Goal: Task Accomplishment & Management: Use online tool/utility

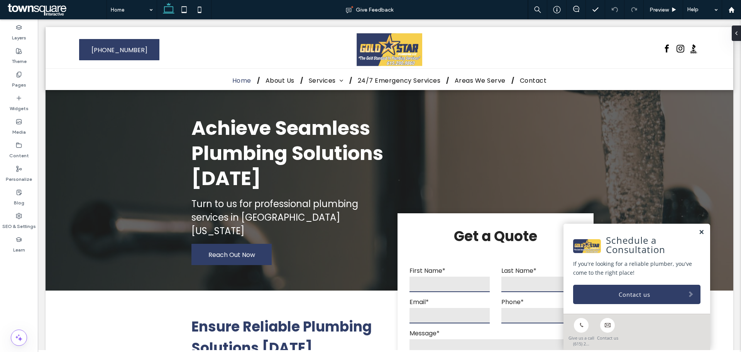
click at [699, 233] on link at bounding box center [702, 232] width 6 height 7
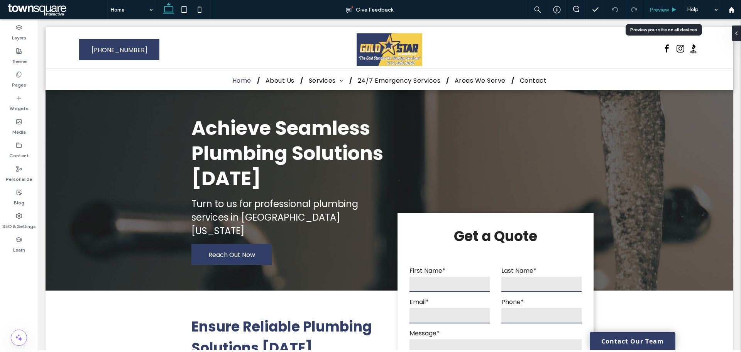
click at [666, 8] on span "Preview" at bounding box center [659, 10] width 19 height 7
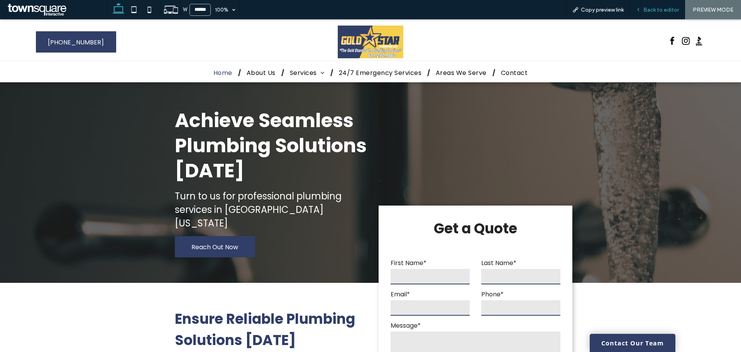
click at [651, 11] on span "Back to editor" at bounding box center [662, 10] width 36 height 7
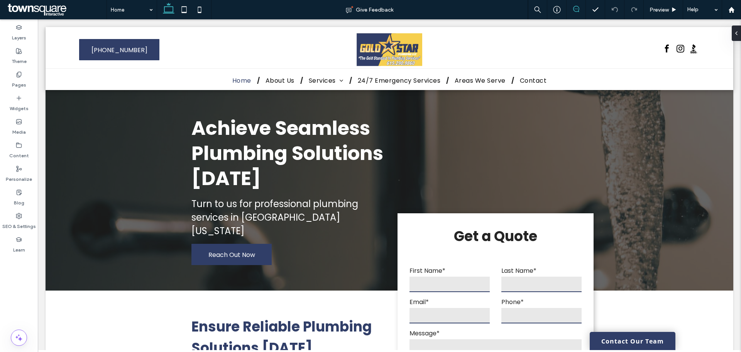
click at [574, 10] on use at bounding box center [577, 9] width 6 height 6
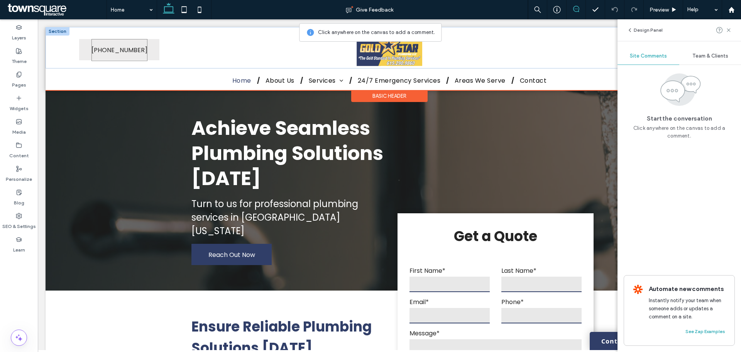
click at [148, 51] on span "[PHONE_NUMBER]" at bounding box center [120, 50] width 56 height 22
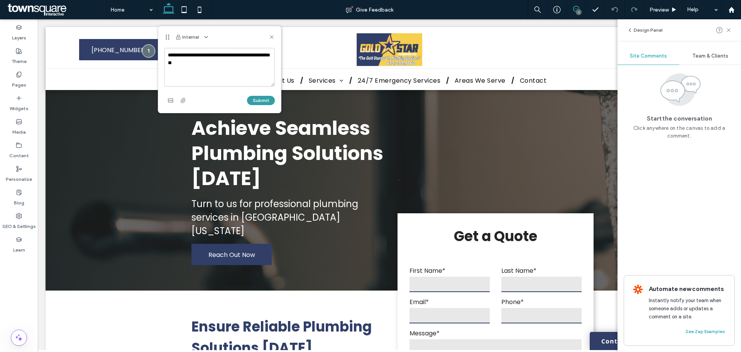
type textarea "**********"
click at [263, 102] on button "Submit" at bounding box center [261, 100] width 28 height 9
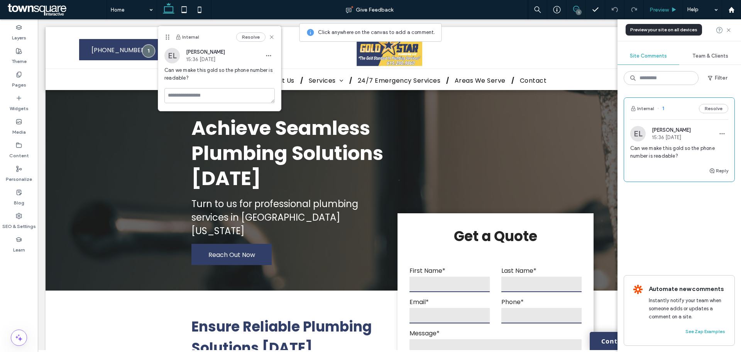
click at [665, 8] on span "Preview" at bounding box center [659, 10] width 19 height 7
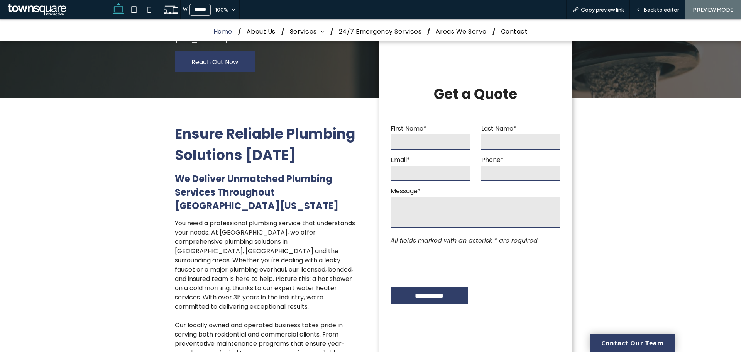
scroll to position [232, 0]
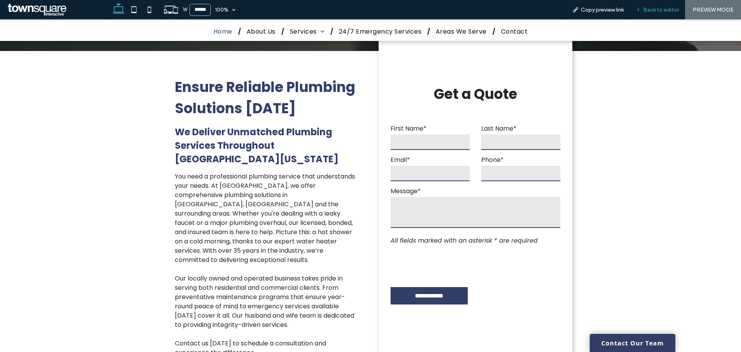
click at [657, 12] on span "Back to editor" at bounding box center [662, 10] width 36 height 7
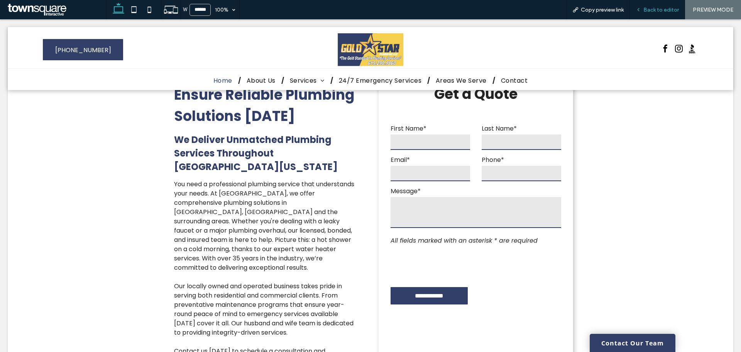
scroll to position [239, 0]
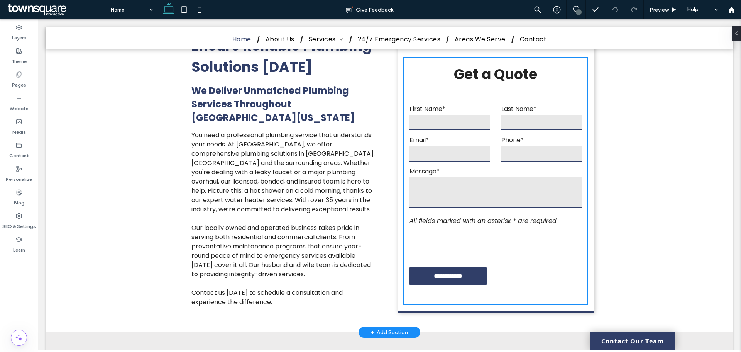
click at [568, 75] on div "**********" at bounding box center [496, 181] width 184 height 247
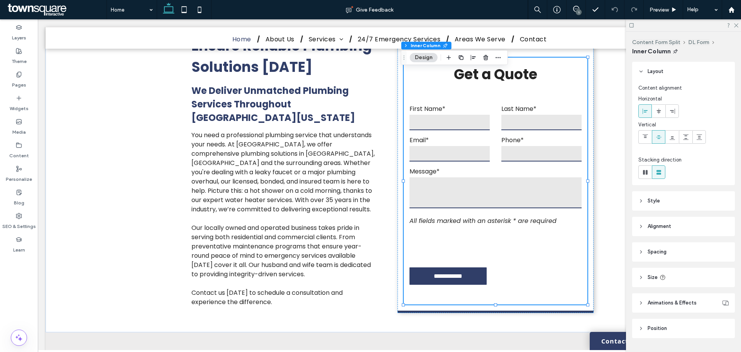
click at [649, 201] on span "Style" at bounding box center [654, 201] width 12 height 8
click at [724, 247] on div "empty color" at bounding box center [724, 246] width 10 height 10
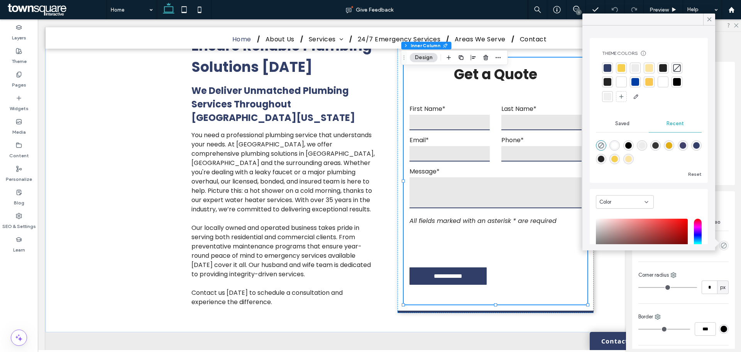
click at [624, 69] on div at bounding box center [622, 68] width 8 height 8
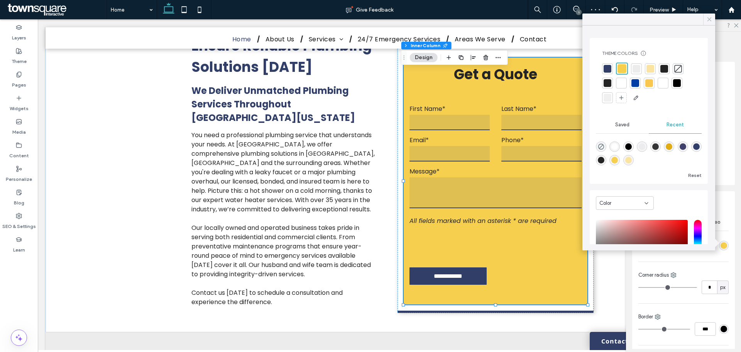
click at [708, 20] on icon at bounding box center [709, 19] width 7 height 7
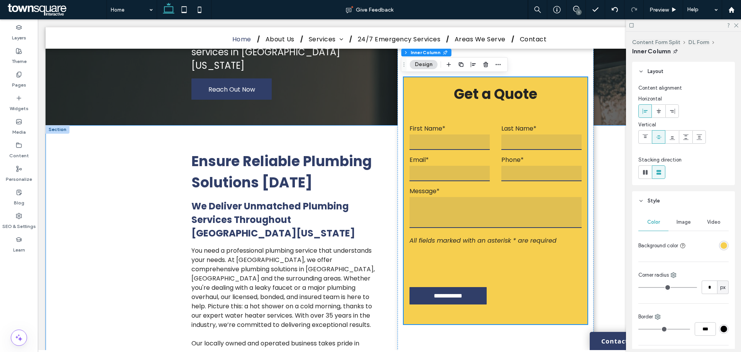
scroll to position [124, 0]
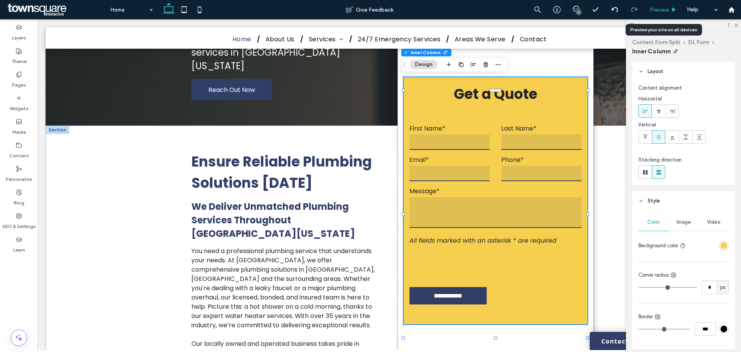
click at [659, 10] on span "Preview" at bounding box center [659, 10] width 19 height 7
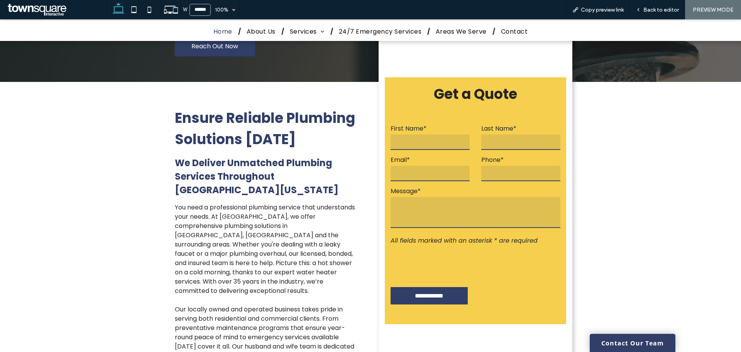
scroll to position [193, 0]
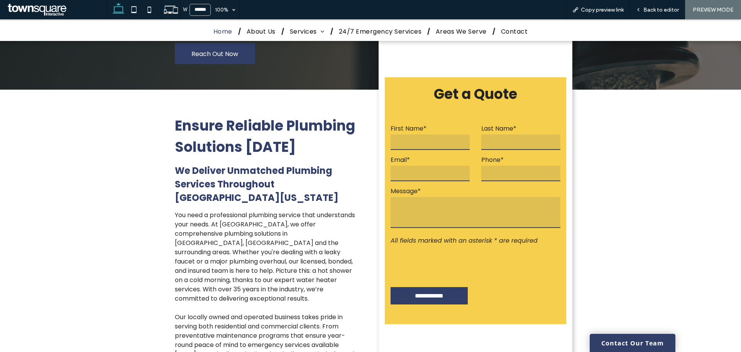
click at [561, 70] on div "**********" at bounding box center [476, 207] width 194 height 390
click at [652, 10] on span "Back to editor" at bounding box center [662, 10] width 36 height 7
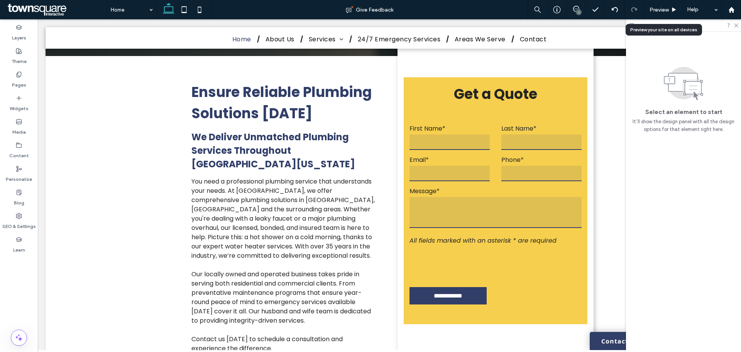
scroll to position [201, 0]
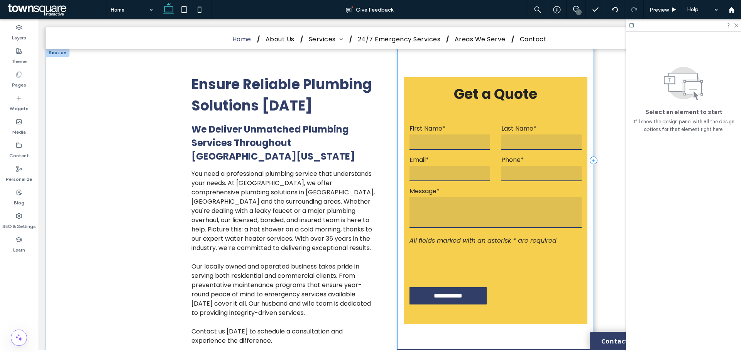
click at [589, 142] on div "**********" at bounding box center [496, 161] width 196 height 380
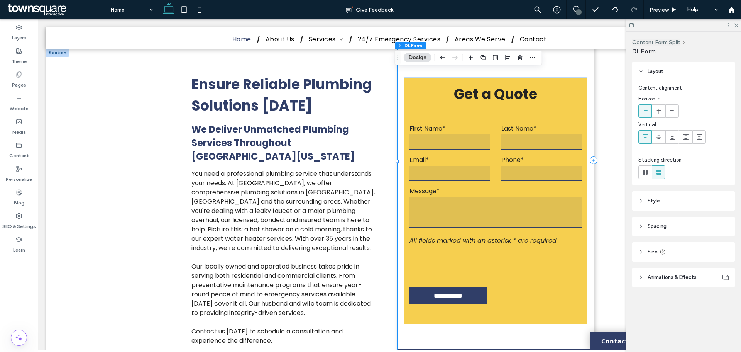
click at [582, 63] on div "**********" at bounding box center [496, 161] width 196 height 380
click at [665, 201] on header "Style" at bounding box center [684, 200] width 103 height 19
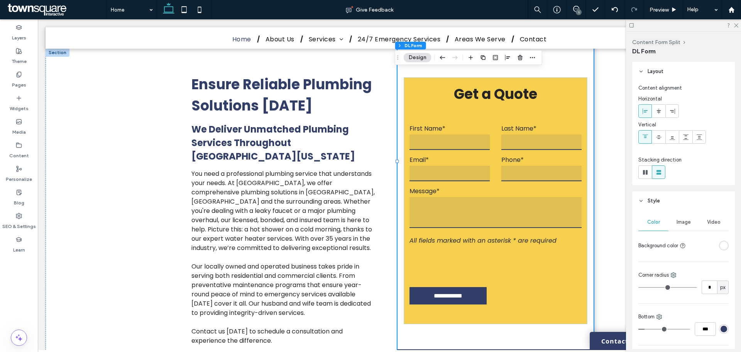
click at [721, 245] on div "rgba(255, 255, 255, 1)" at bounding box center [724, 245] width 7 height 7
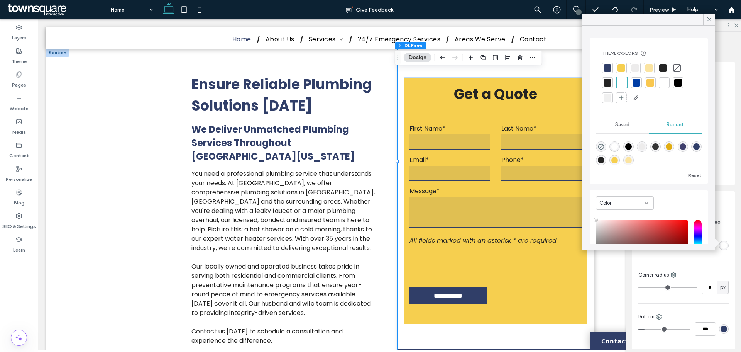
click at [673, 146] on div "rgba(224, 173, 20, 1)" at bounding box center [669, 146] width 7 height 7
type input "*******"
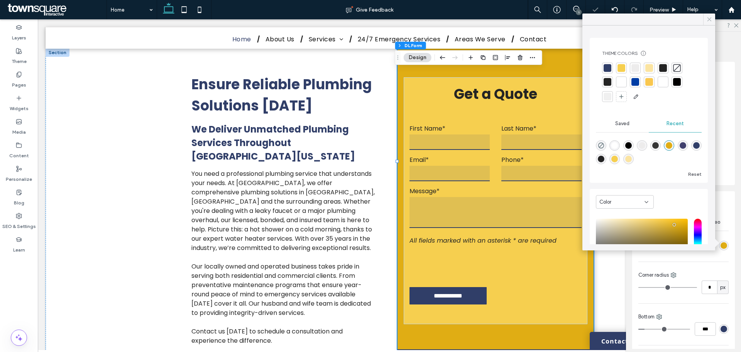
click at [710, 20] on use at bounding box center [710, 19] width 4 height 4
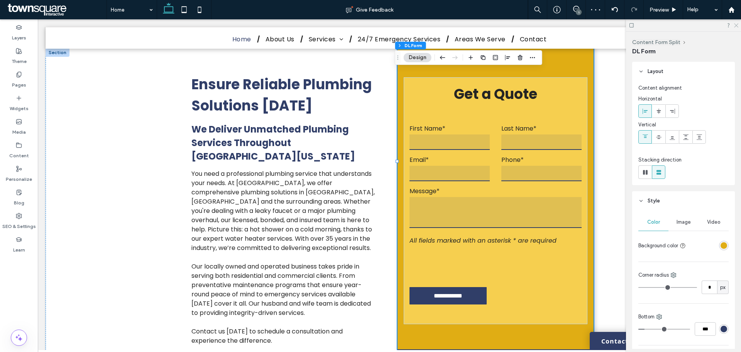
click at [735, 26] on icon at bounding box center [736, 24] width 5 height 5
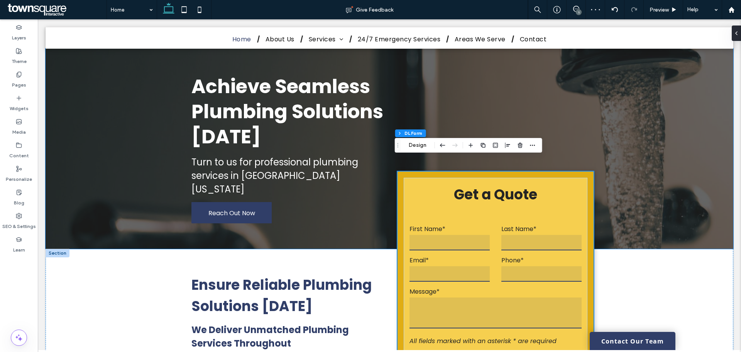
scroll to position [0, 0]
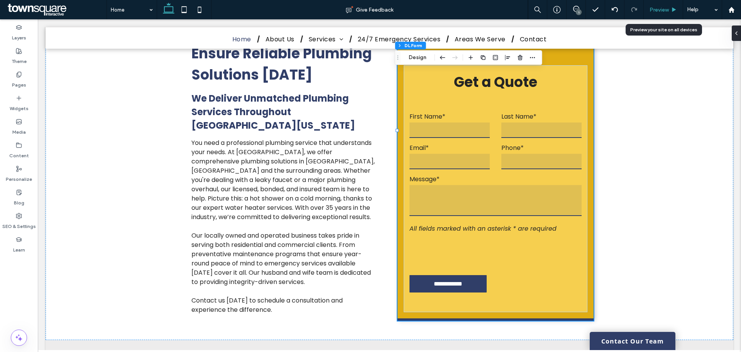
click at [653, 13] on span "Preview" at bounding box center [659, 10] width 19 height 7
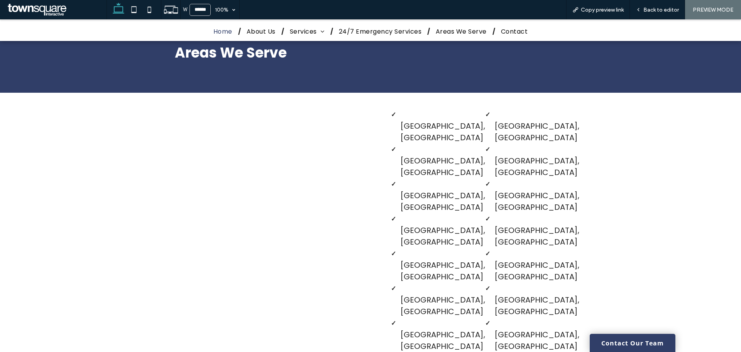
scroll to position [1496, 0]
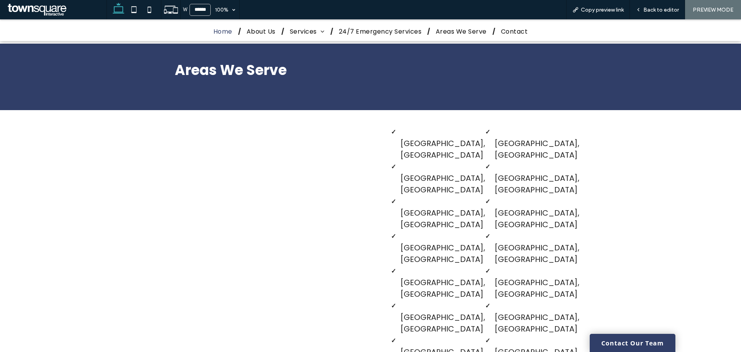
click at [618, 10] on span "Copy preview link" at bounding box center [602, 10] width 43 height 7
